Goal: Find contact information: Find contact information

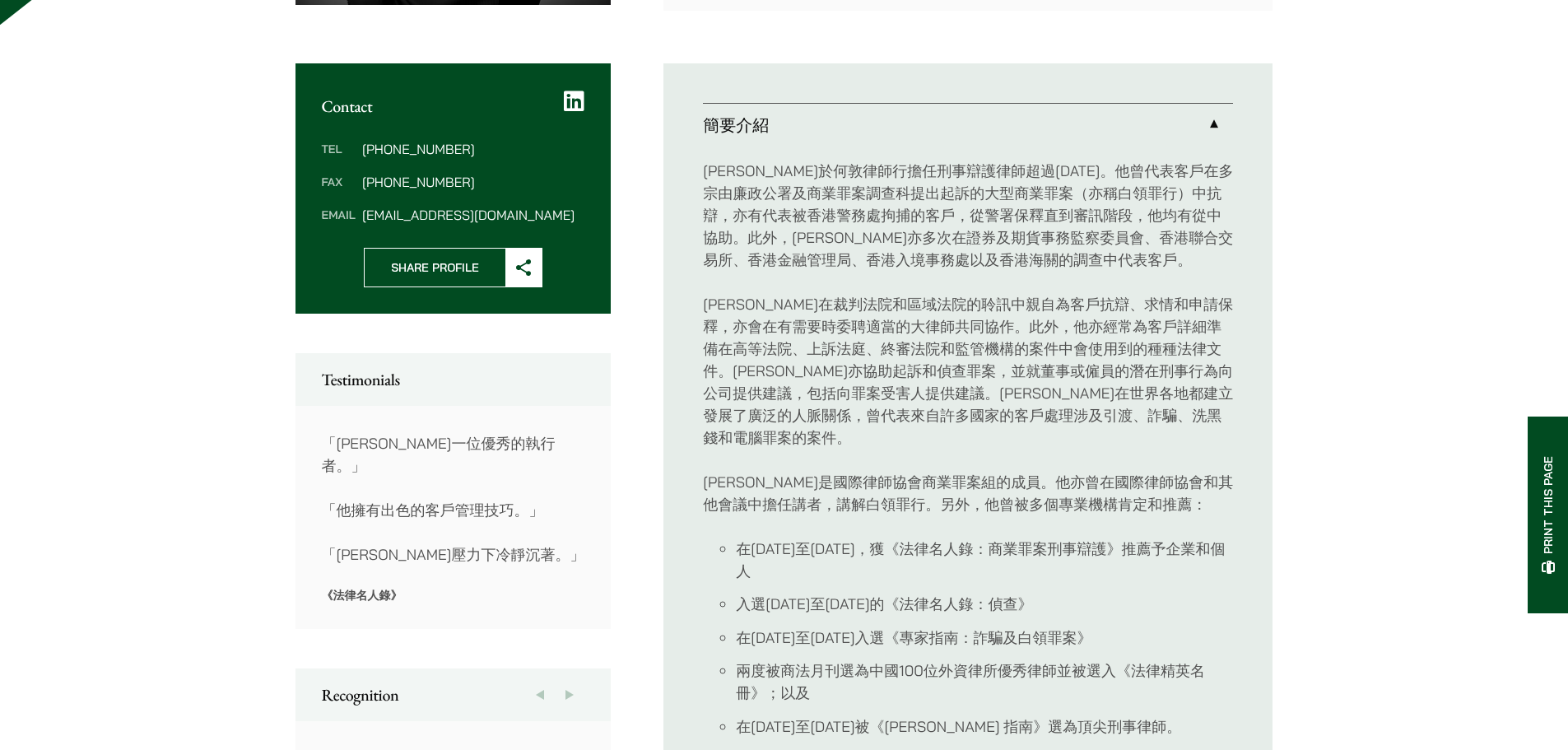
scroll to position [494, 0]
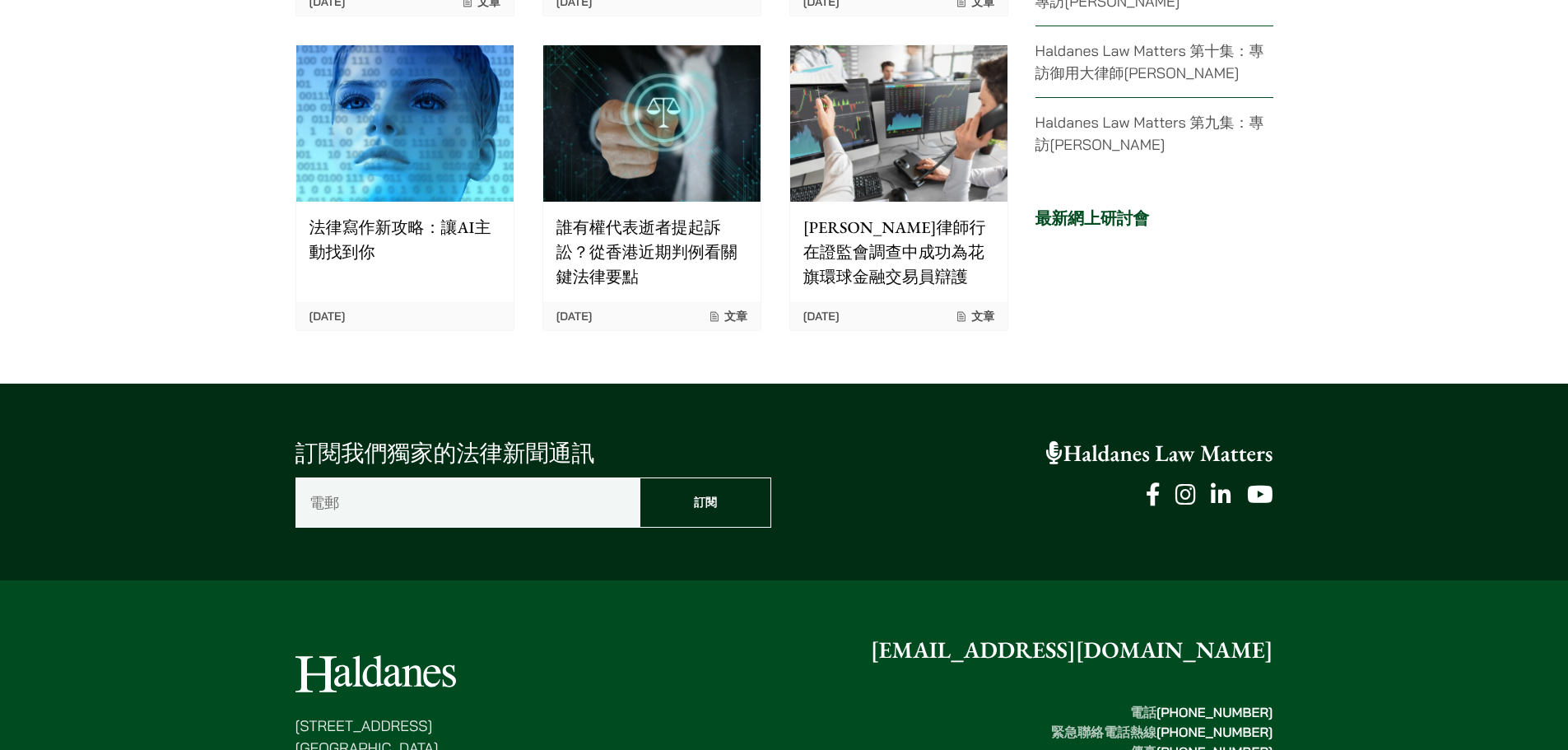
scroll to position [4067, 0]
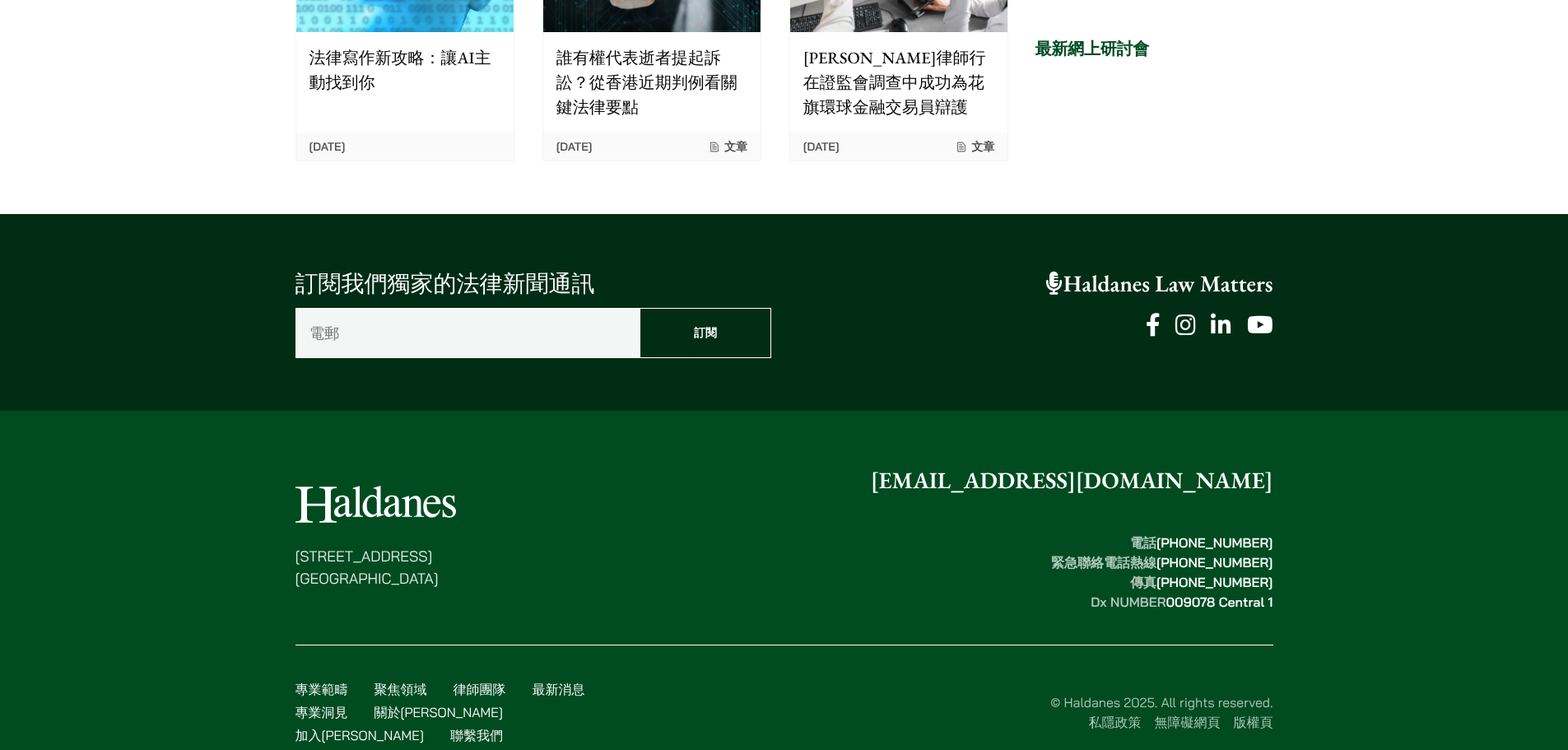
drag, startPoint x: 1277, startPoint y: 517, endPoint x: 1168, endPoint y: 517, distance: 109.0
click at [1168, 517] on div "香港中環都爹利街十一號 律敦治大廈七樓 enquiries@haldanes.com 電話  (852) 2868 1234 緊急聯絡電話熱線  (852) …" at bounding box center [784, 611] width 1037 height 296
copy strong "[PHONE_NUMBER]"
click at [181, 480] on footer "香港中環都爹利街十一號 律敦治大廈七樓 enquiries@haldanes.com 電話  (852) 2868 1234 緊急聯絡電話熱線  (852) …" at bounding box center [784, 604] width 1568 height 387
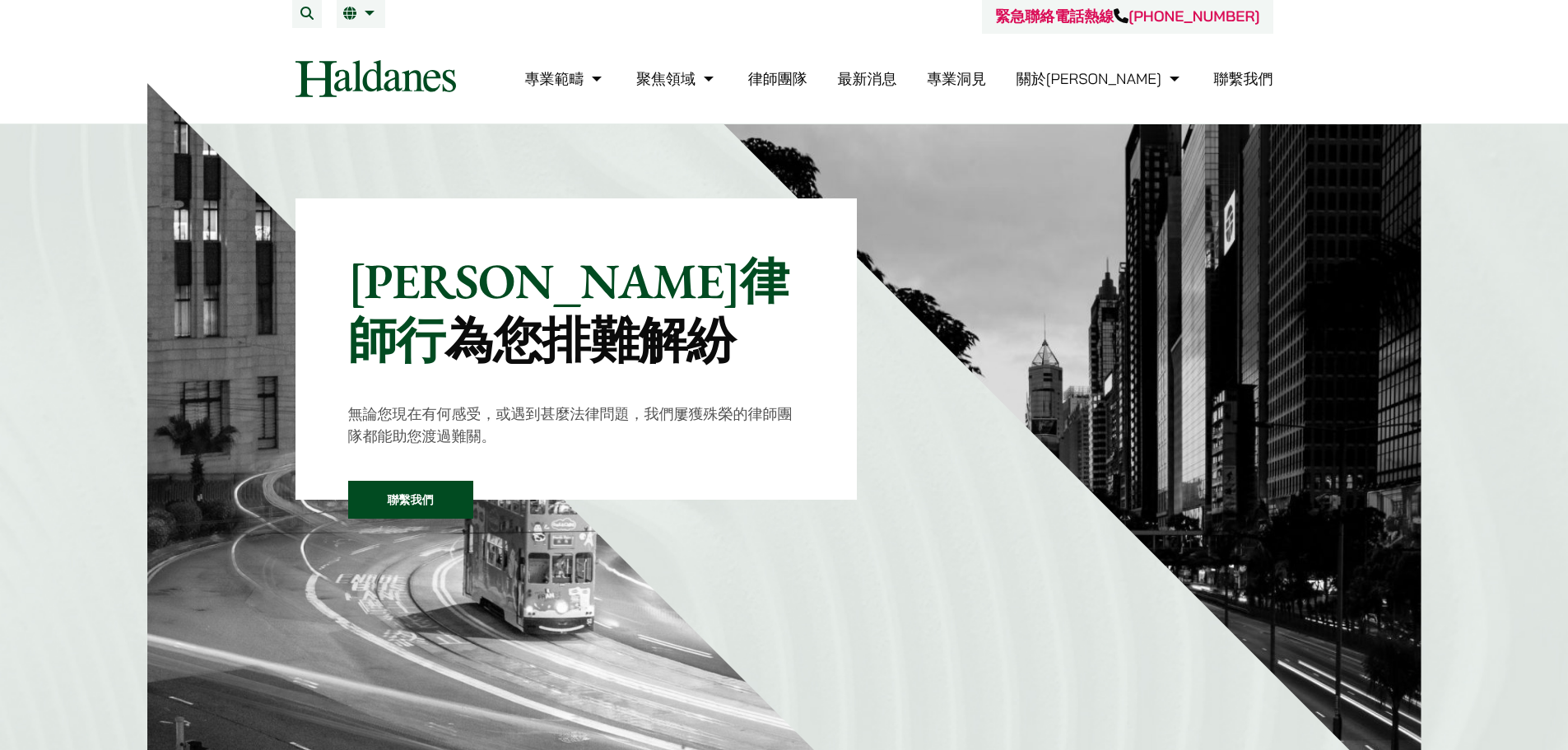
scroll to position [0, 0]
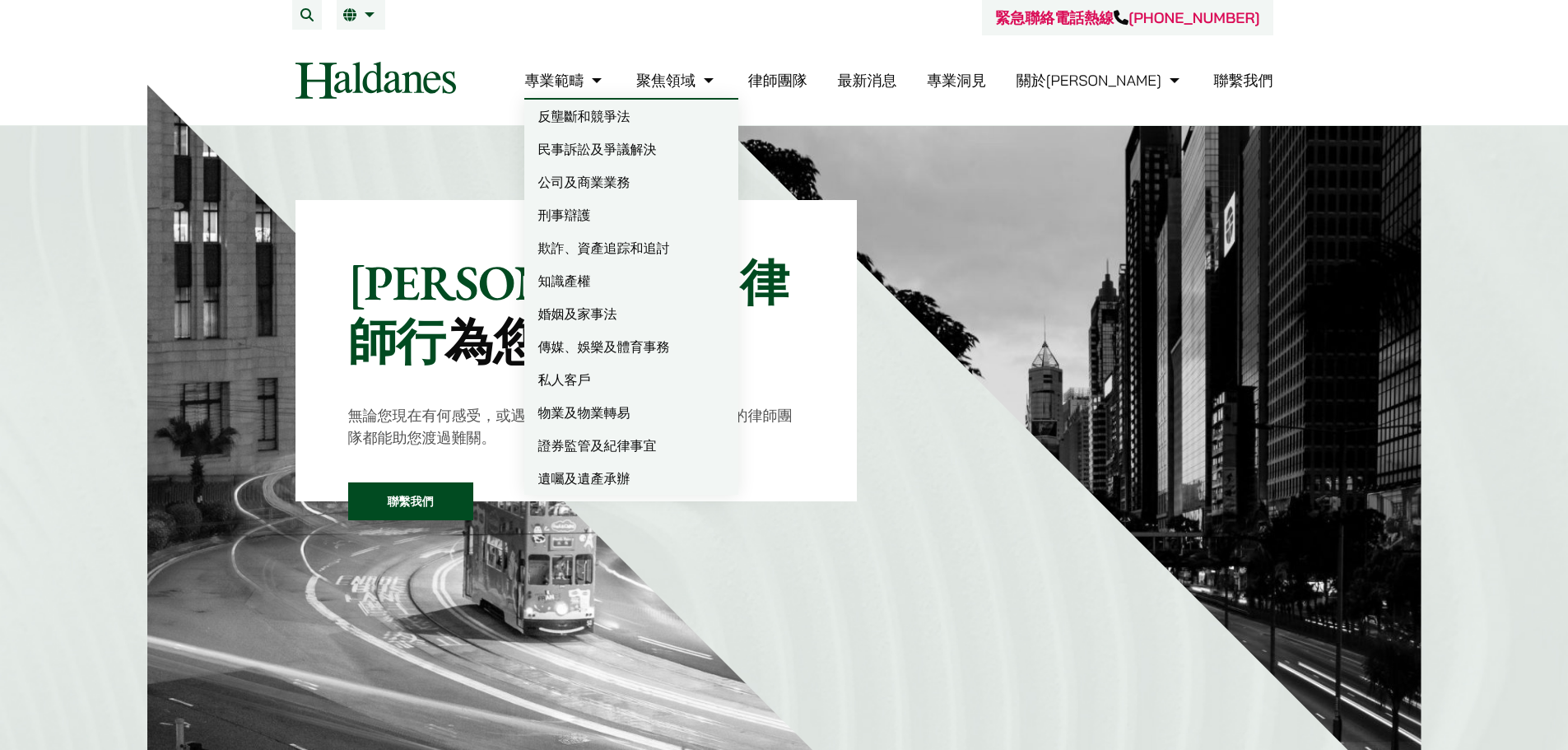
click at [606, 80] on link "專業範疇" at bounding box center [564, 80] width 81 height 19
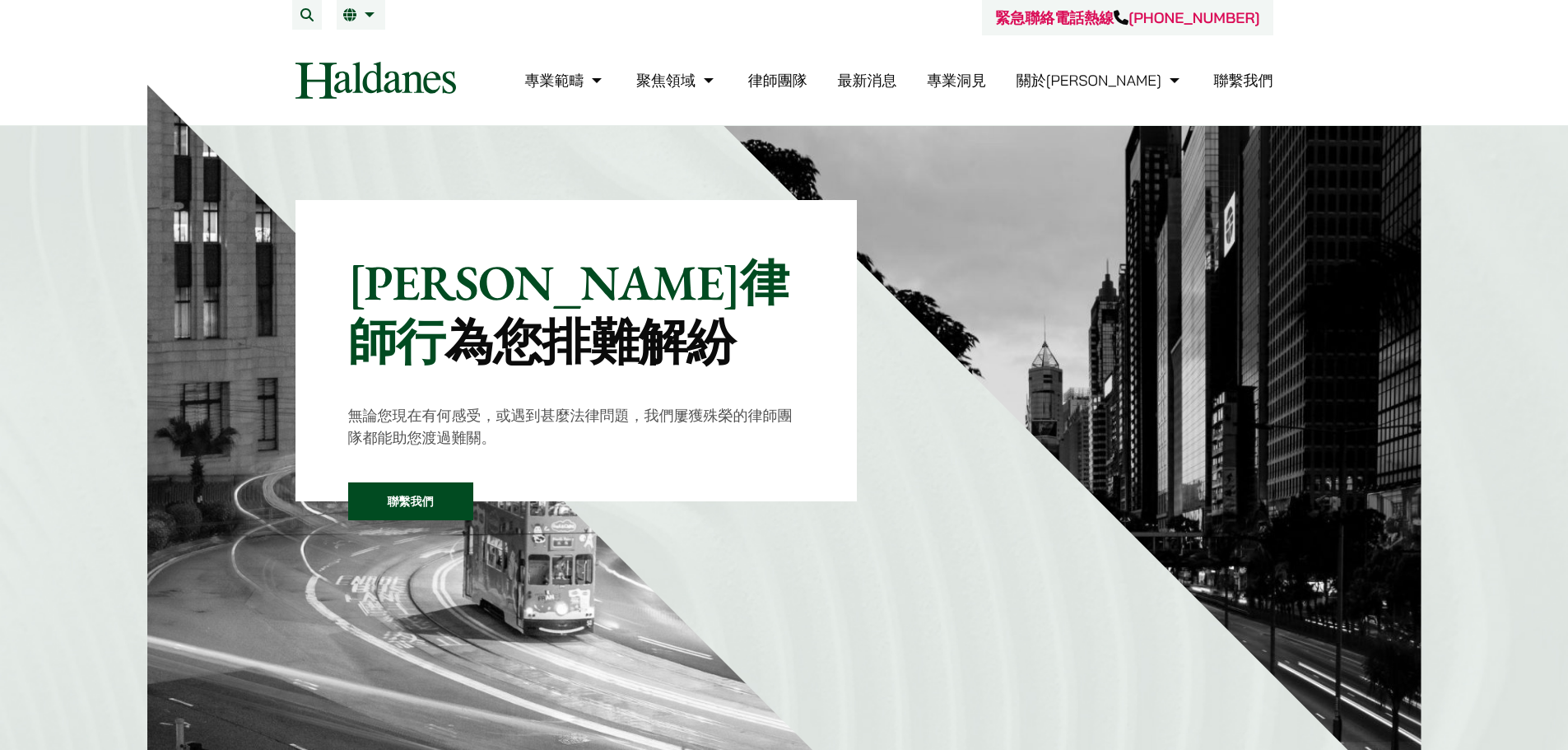
click at [1249, 83] on link "聯繫我們" at bounding box center [1244, 80] width 60 height 19
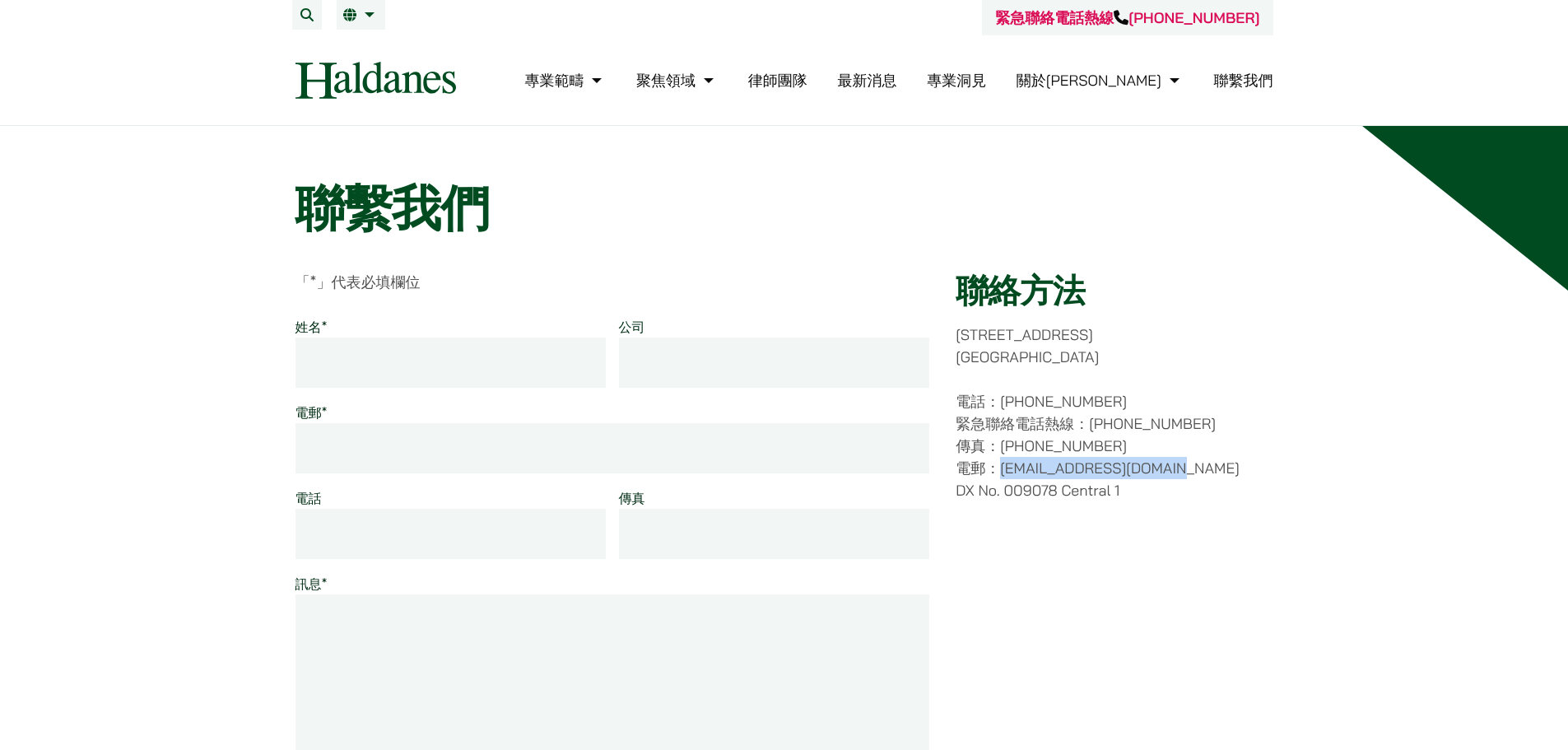
drag, startPoint x: 1000, startPoint y: 469, endPoint x: 1167, endPoint y: 463, distance: 167.1
click at [1167, 463] on p "電話：(852) 2868 1234 緊急聯絡電話熱線：(852) 9763 5524 傳真：(852) 2845 1637 電郵：enquiries@hal…" at bounding box center [1114, 446] width 317 height 111
copy p "[EMAIL_ADDRESS][DOMAIN_NAME]"
click at [807, 83] on link "律師團隊" at bounding box center [777, 80] width 60 height 19
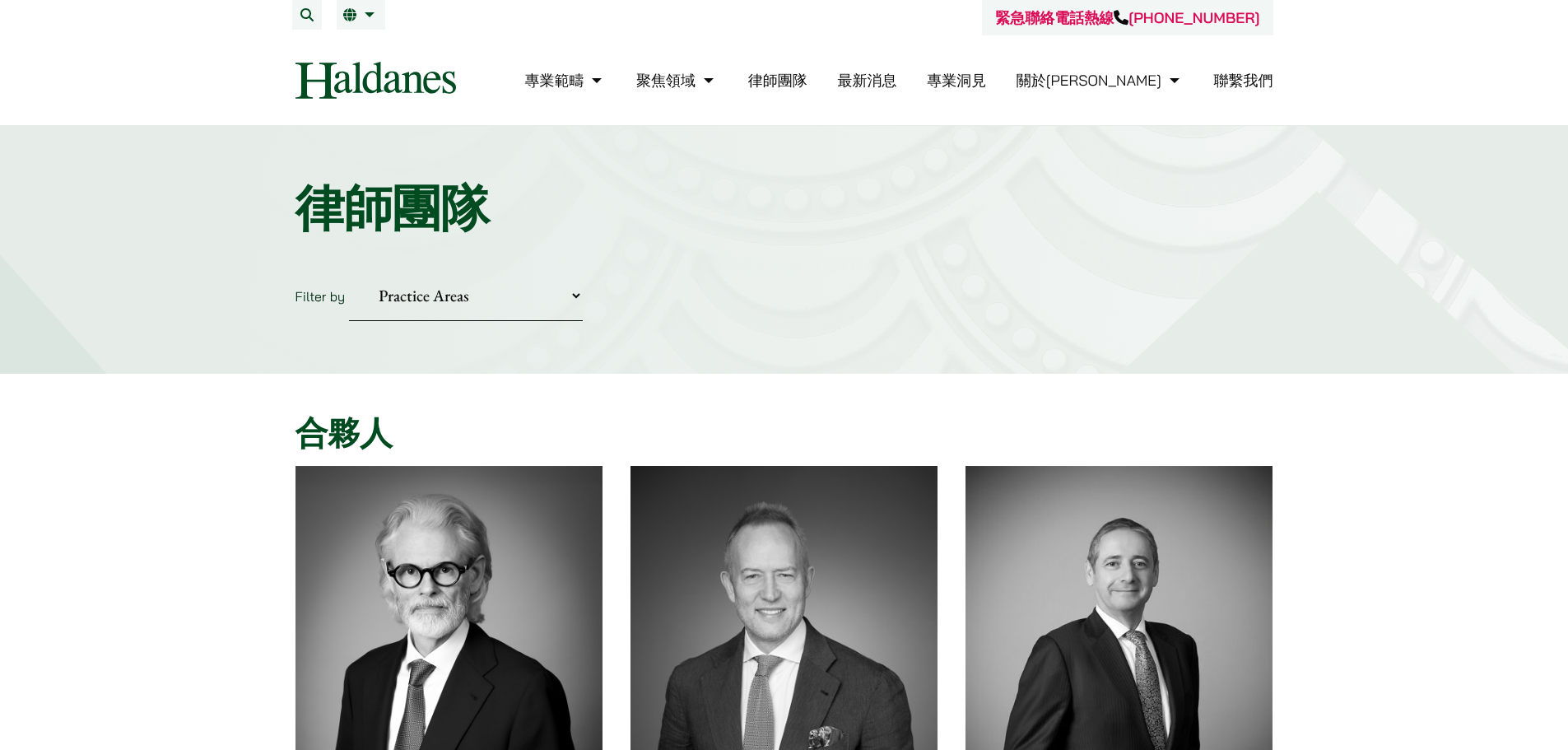
click at [370, 8] on li "繁 EN" at bounding box center [361, 15] width 49 height 29
click at [358, 43] on span "EN" at bounding box center [358, 47] width 18 height 17
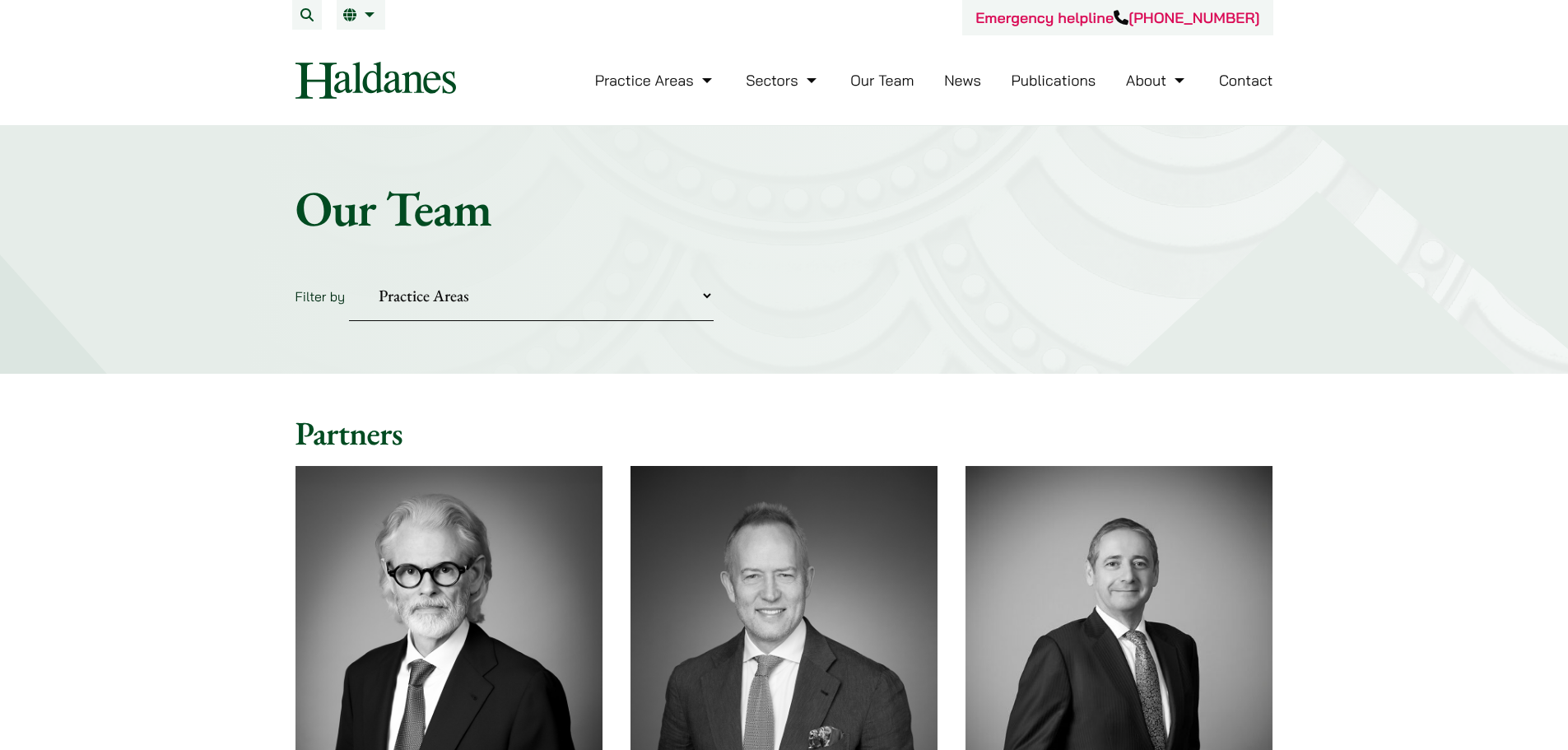
drag, startPoint x: 0, startPoint y: 0, endPoint x: 157, endPoint y: 554, distance: 575.8
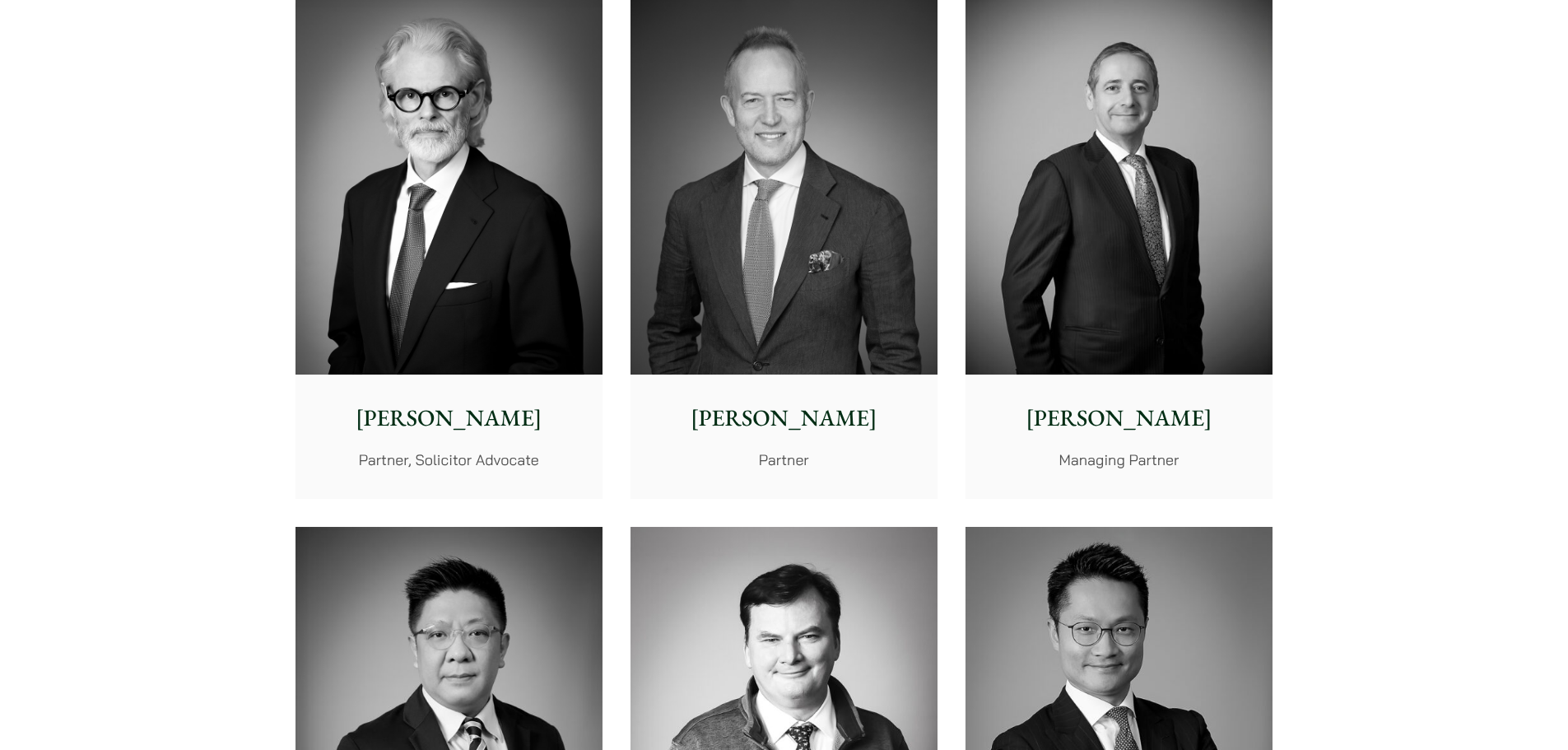
scroll to position [494, 0]
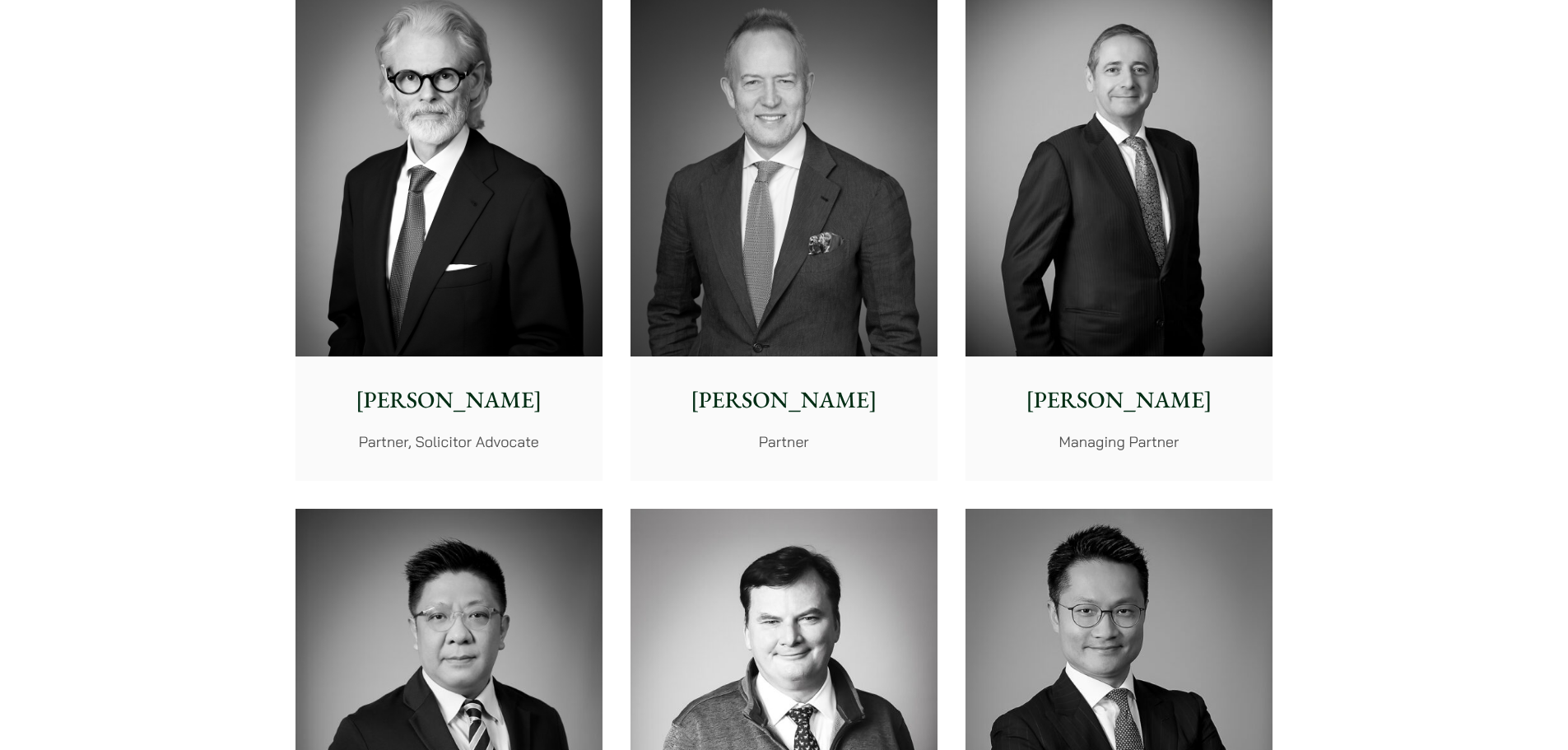
click at [1227, 418] on div "Andrew Powner Managing Partner" at bounding box center [1119, 418] width 307 height 123
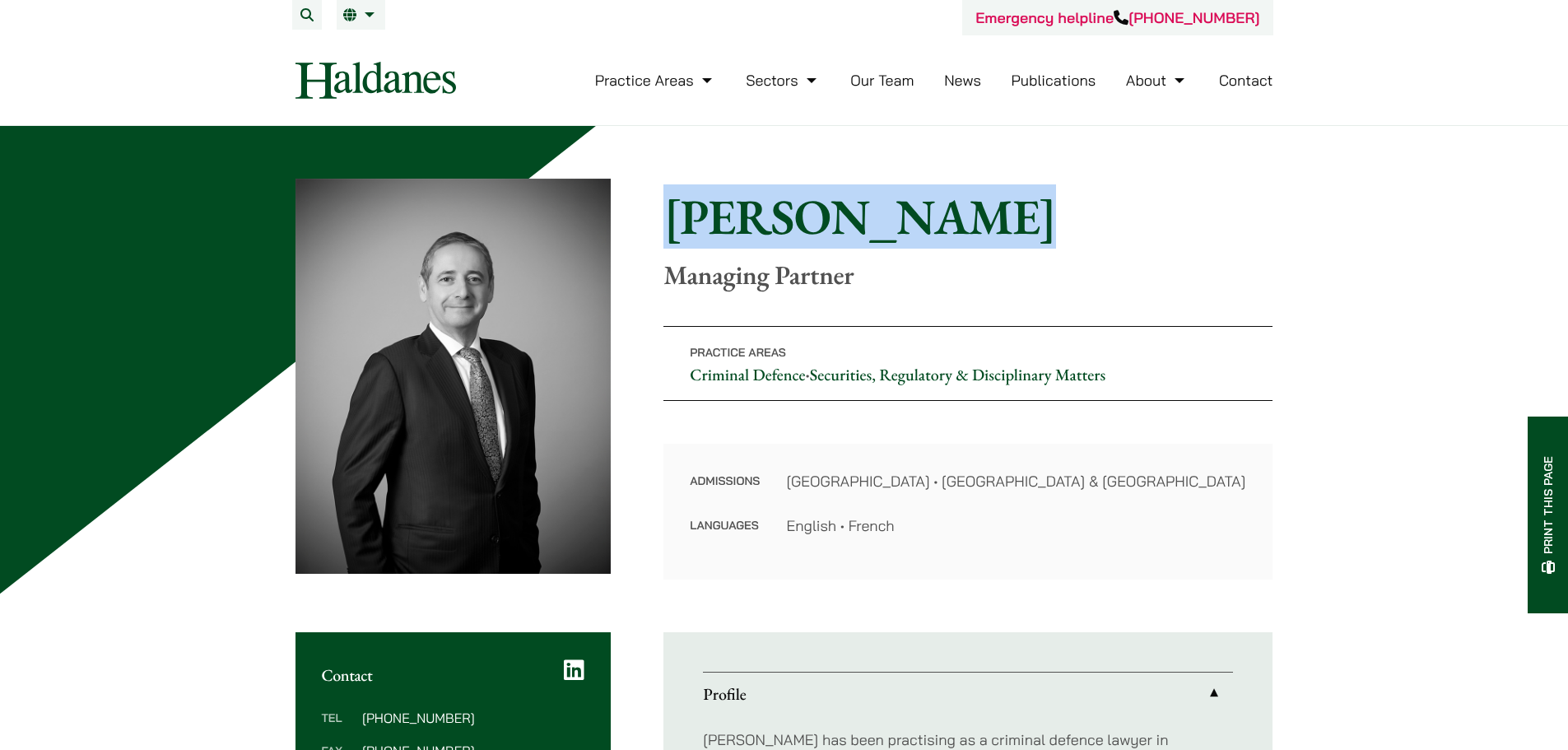
drag, startPoint x: 675, startPoint y: 222, endPoint x: 998, endPoint y: 222, distance: 323.0
click at [998, 222] on h1 "[PERSON_NAME]" at bounding box center [969, 216] width 609 height 60
copy h1 "[PERSON_NAME]"
